Goal: Check status: Check status

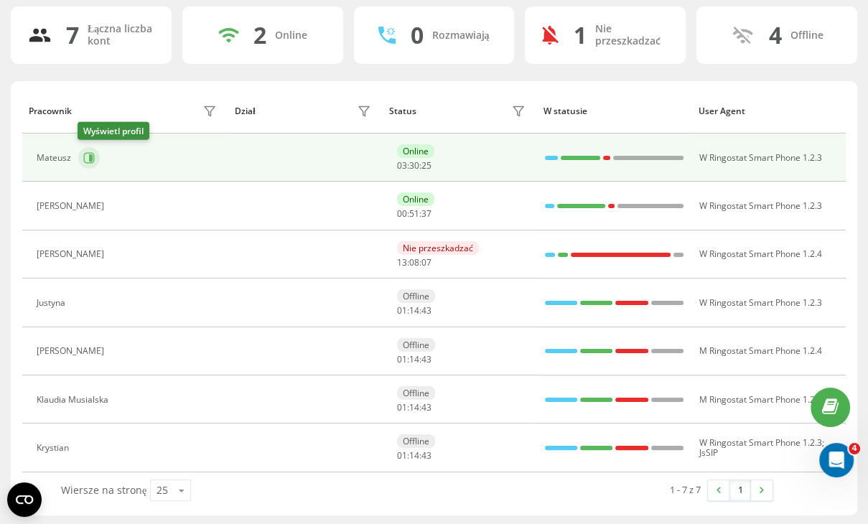
click at [86, 153] on icon at bounding box center [88, 157] width 11 height 11
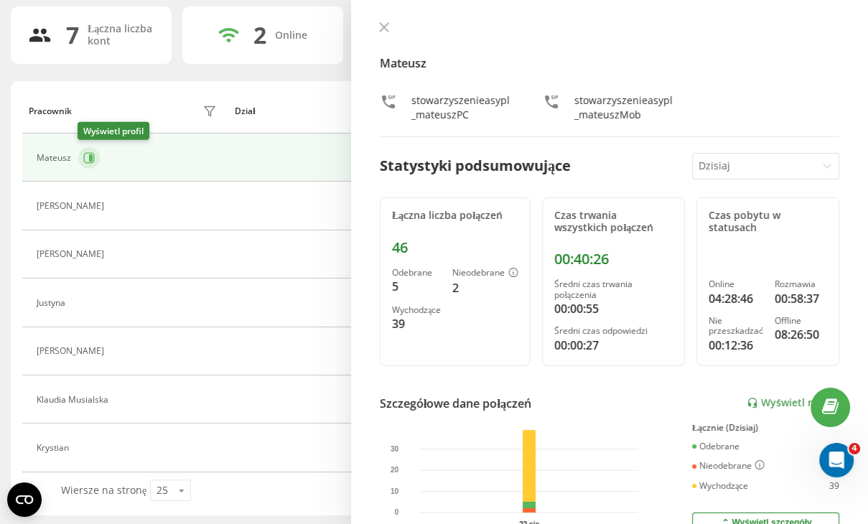
click at [86, 153] on icon at bounding box center [88, 157] width 11 height 11
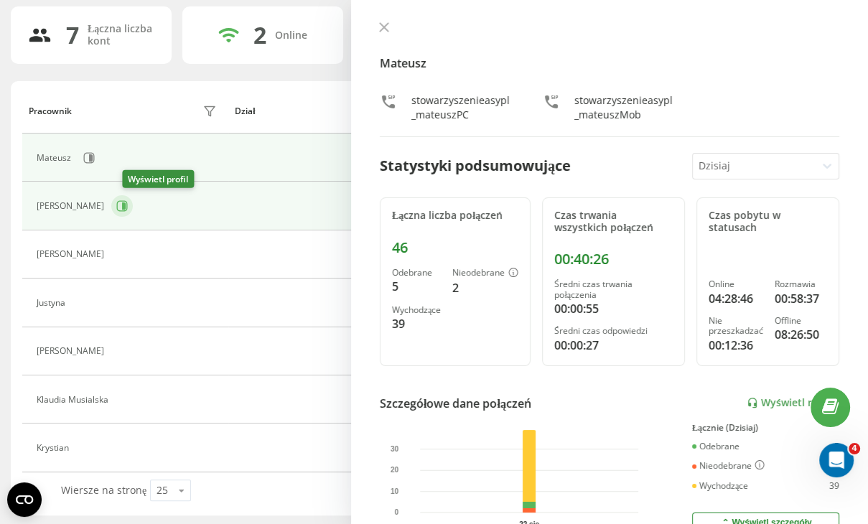
click at [126, 207] on icon at bounding box center [124, 205] width 4 height 7
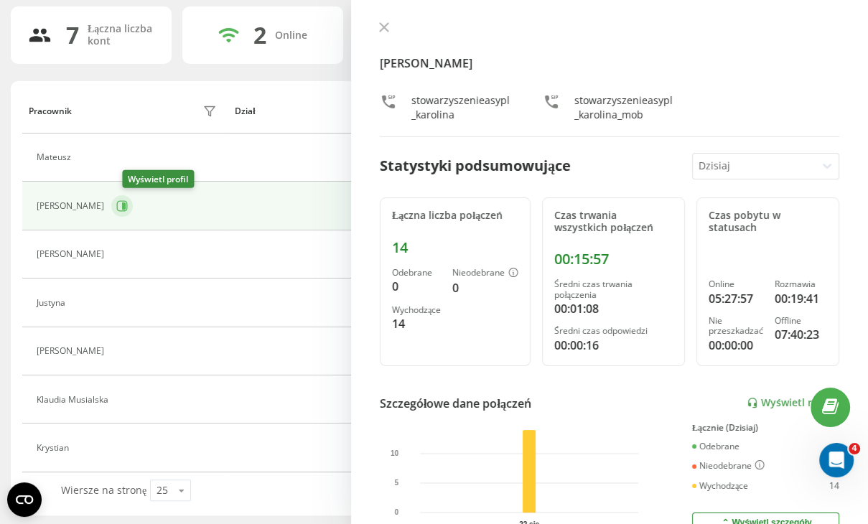
click at [126, 207] on icon at bounding box center [124, 205] width 4 height 7
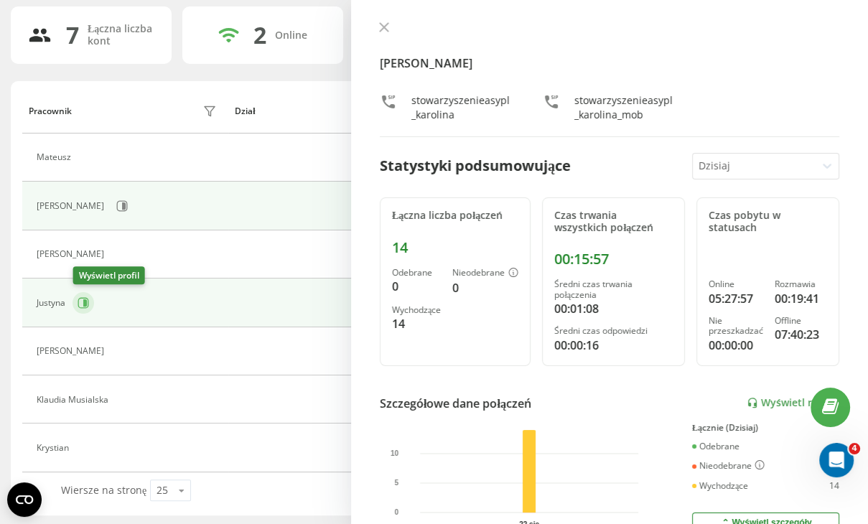
click at [80, 299] on icon at bounding box center [83, 302] width 11 height 11
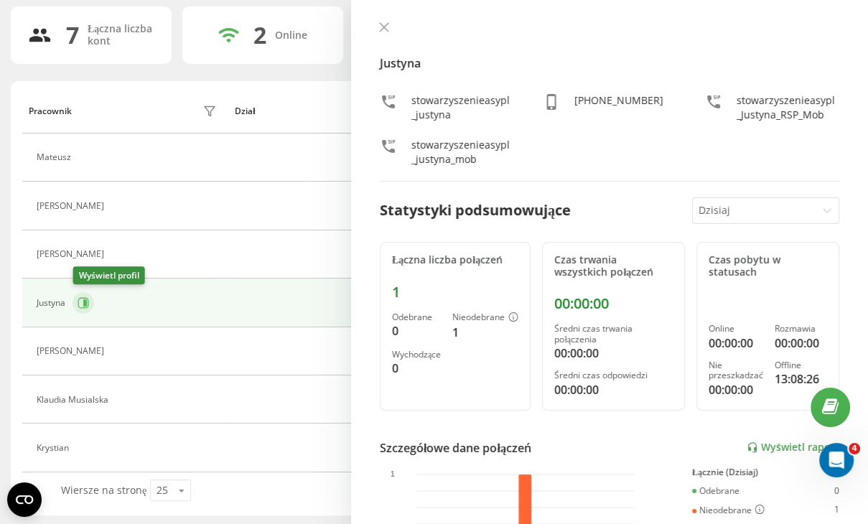
click at [80, 299] on icon at bounding box center [83, 302] width 11 height 11
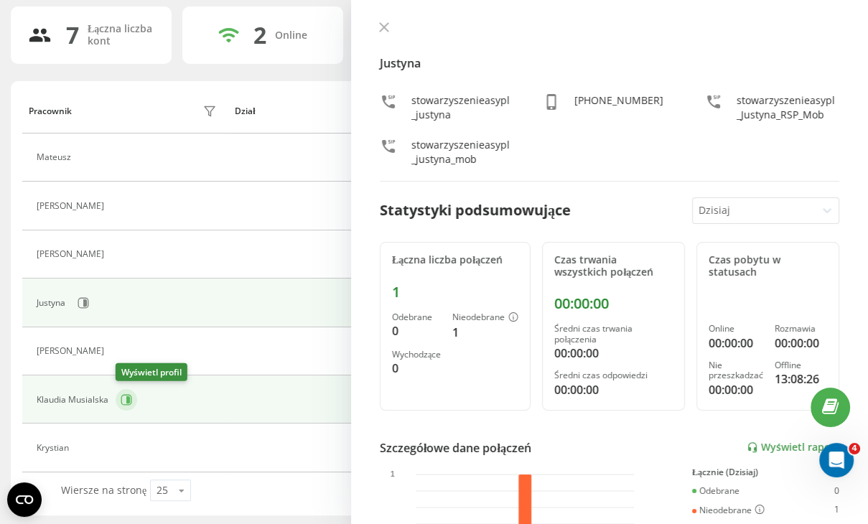
click at [128, 394] on icon at bounding box center [126, 399] width 11 height 11
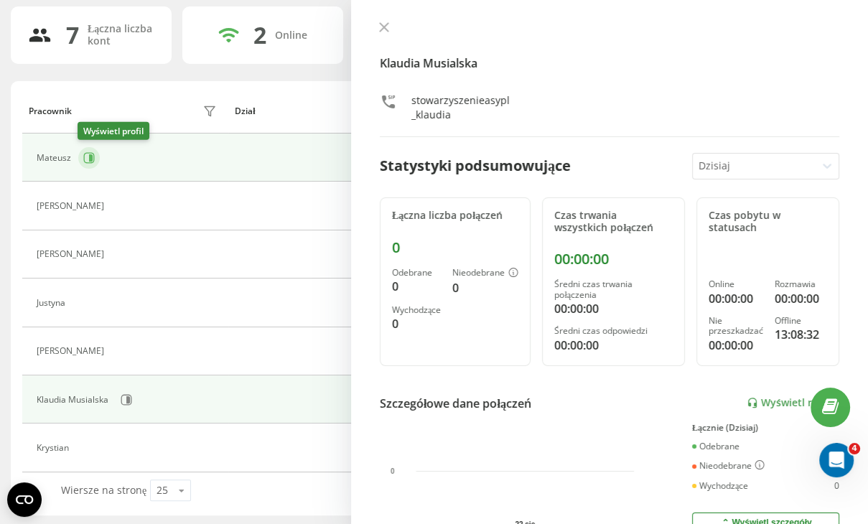
click at [88, 155] on icon at bounding box center [88, 157] width 11 height 11
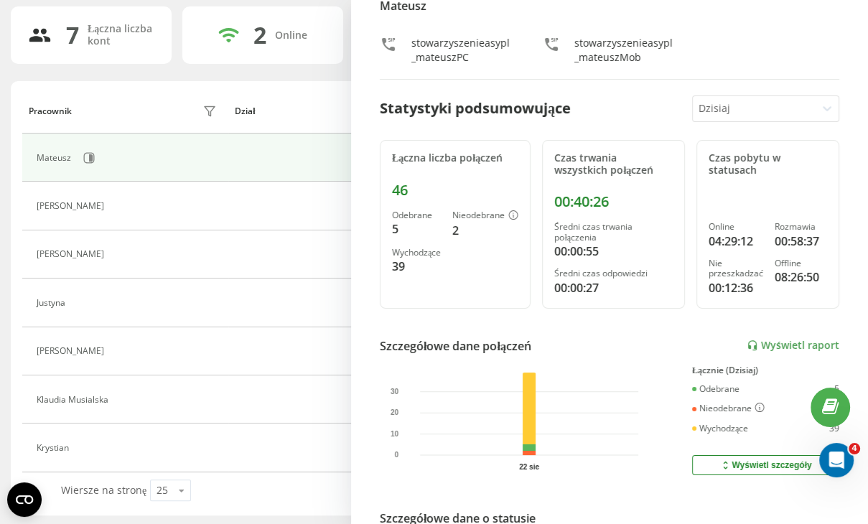
scroll to position [57, 0]
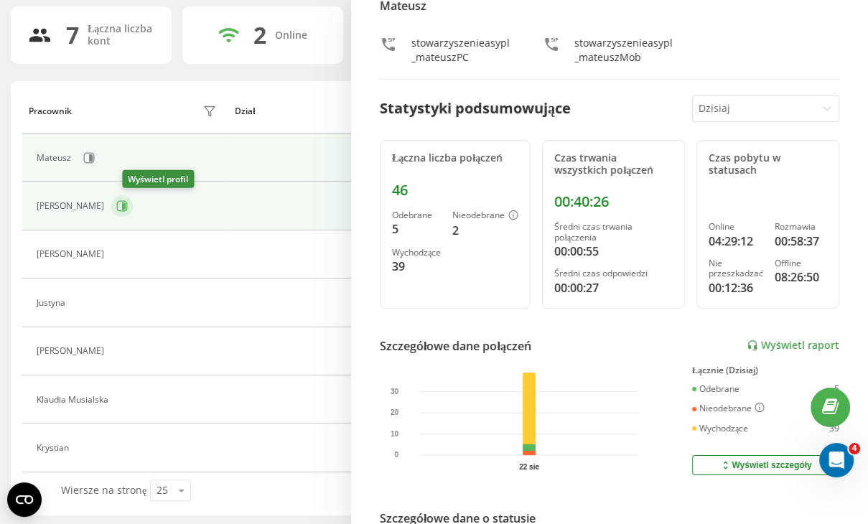
click at [126, 207] on icon at bounding box center [124, 205] width 4 height 7
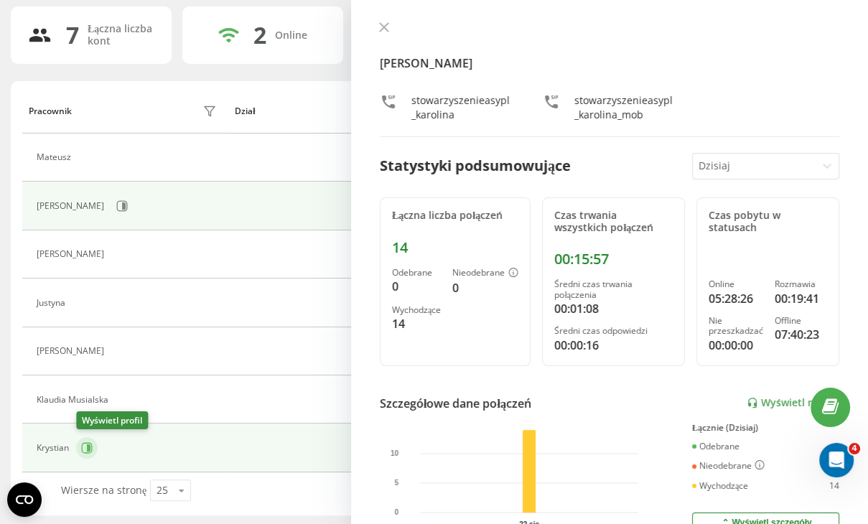
click at [92, 447] on icon at bounding box center [87, 448] width 11 height 11
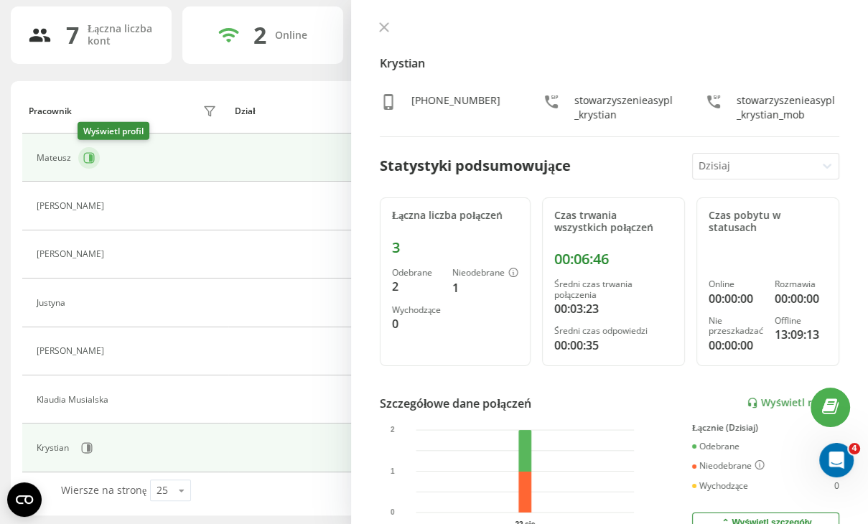
click at [97, 159] on button at bounding box center [89, 158] width 22 height 22
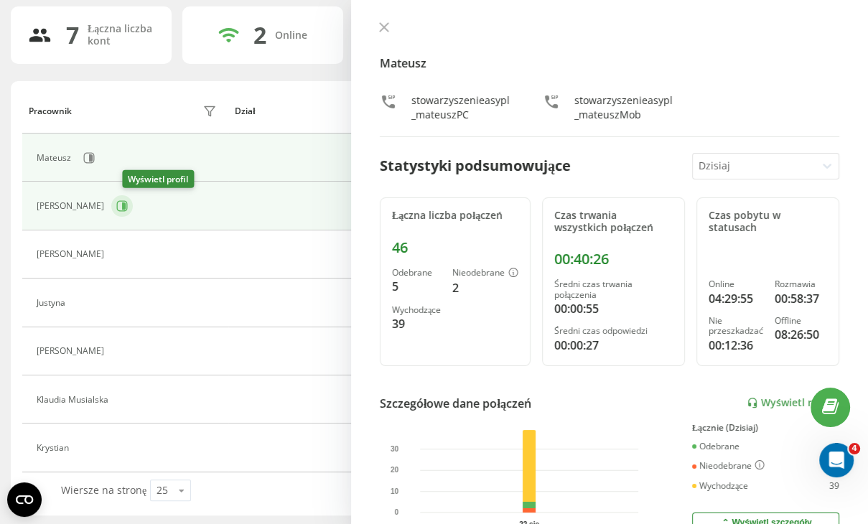
click at [126, 204] on icon at bounding box center [124, 205] width 4 height 7
click at [60, 164] on div "Mateusz" at bounding box center [129, 158] width 184 height 24
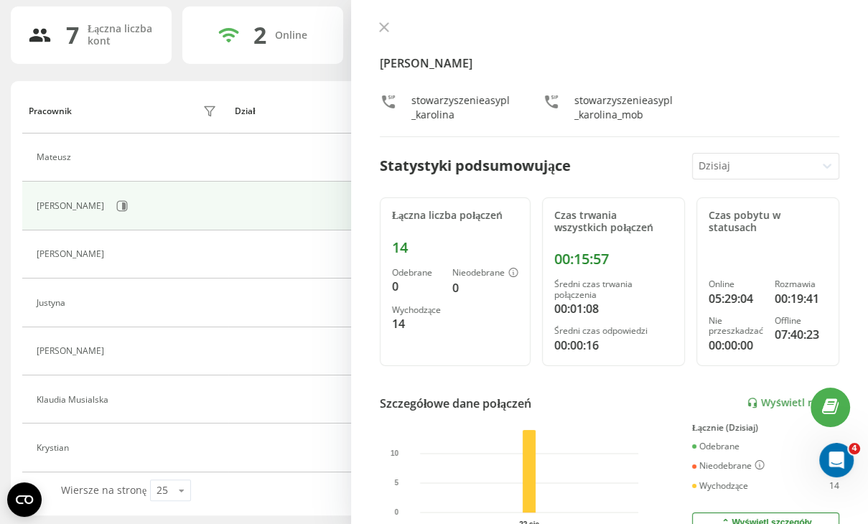
click at [385, 39] on div "[PERSON_NAME] stowarzyszenieasypl_karolina stowarzyszenieasypl_karolina_mob" at bounding box center [609, 80] width 459 height 116
click at [386, 32] on icon at bounding box center [384, 27] width 10 height 10
